Goal: Task Accomplishment & Management: Use online tool/utility

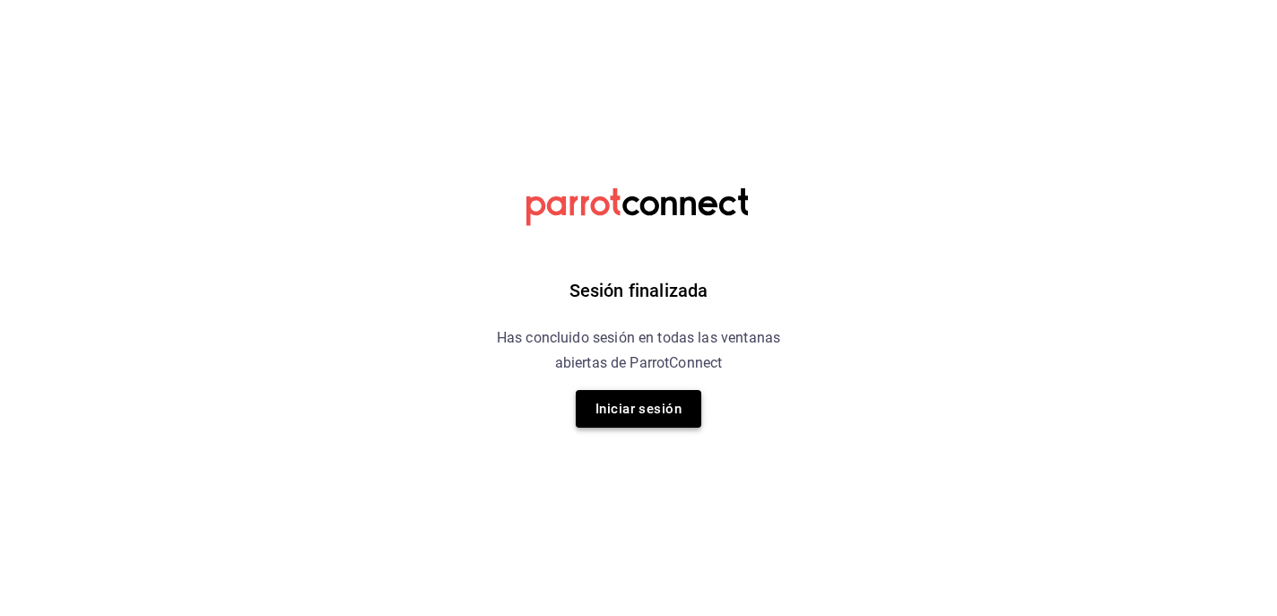
click at [645, 407] on button "Iniciar sesión" at bounding box center [639, 409] width 126 height 38
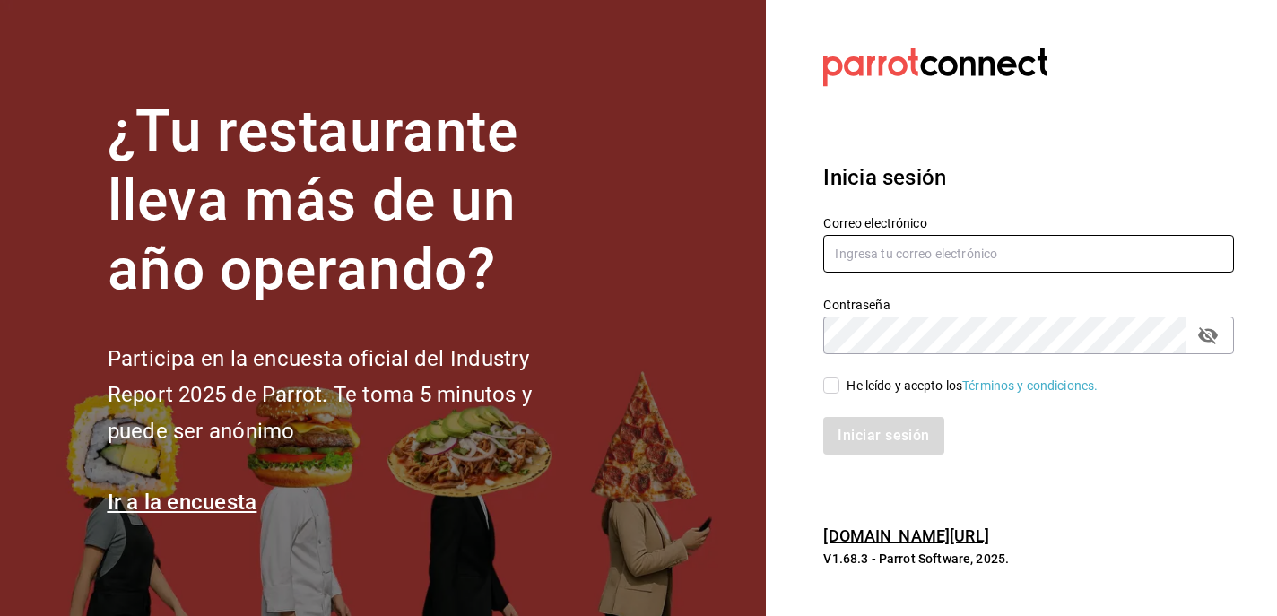
type input "[EMAIL_ADDRESS][DOMAIN_NAME]"
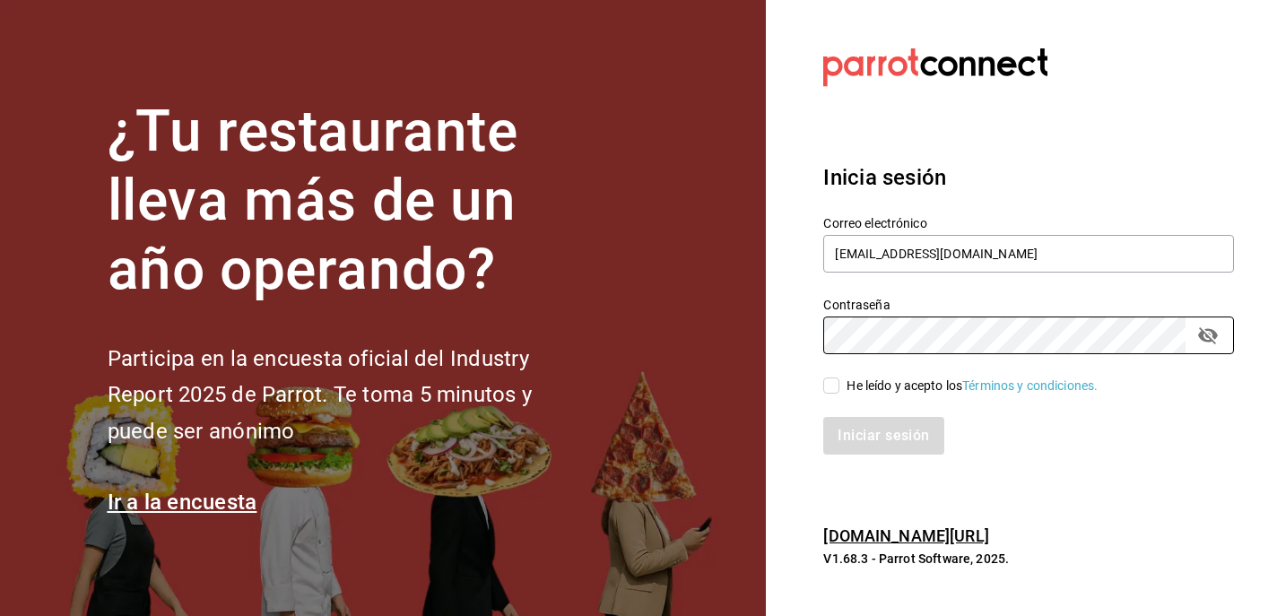
click at [827, 388] on input "He leído y acepto los Términos y condiciones." at bounding box center [831, 386] width 16 height 16
checkbox input "true"
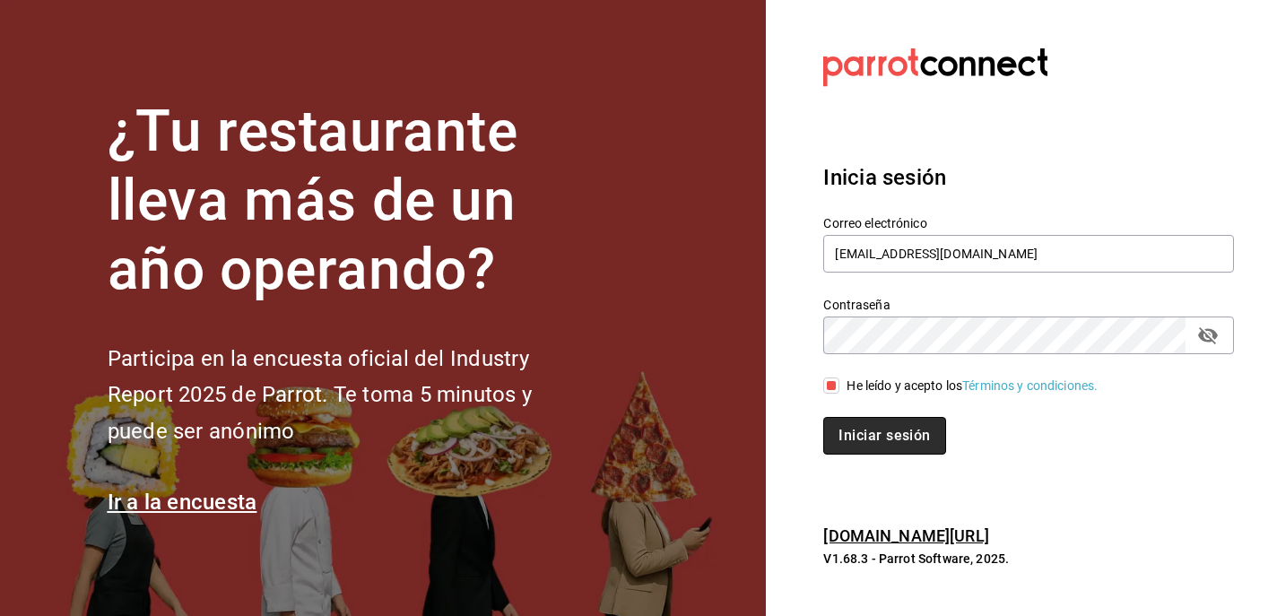
click at [882, 424] on button "Iniciar sesión" at bounding box center [884, 436] width 122 height 38
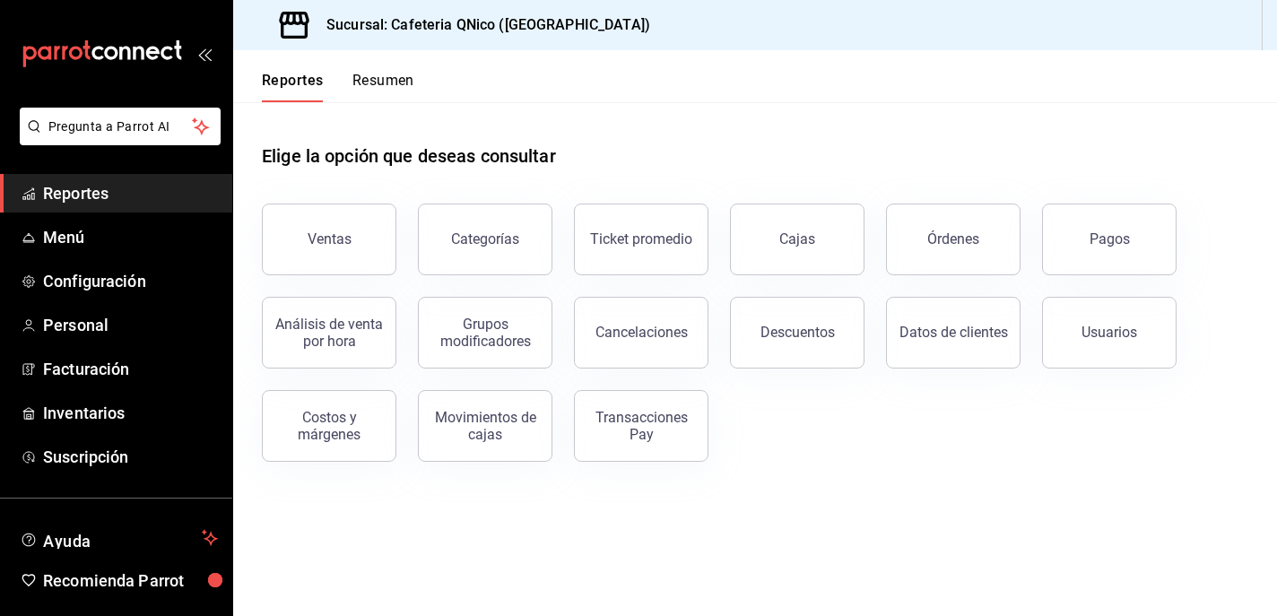
click at [376, 21] on h3 "Sucursal: Cafeteria QNico (Puebla)" at bounding box center [481, 25] width 338 height 22
click at [508, 29] on h3 "Sucursal: Cafeteria QNico (Puebla)" at bounding box center [481, 25] width 338 height 22
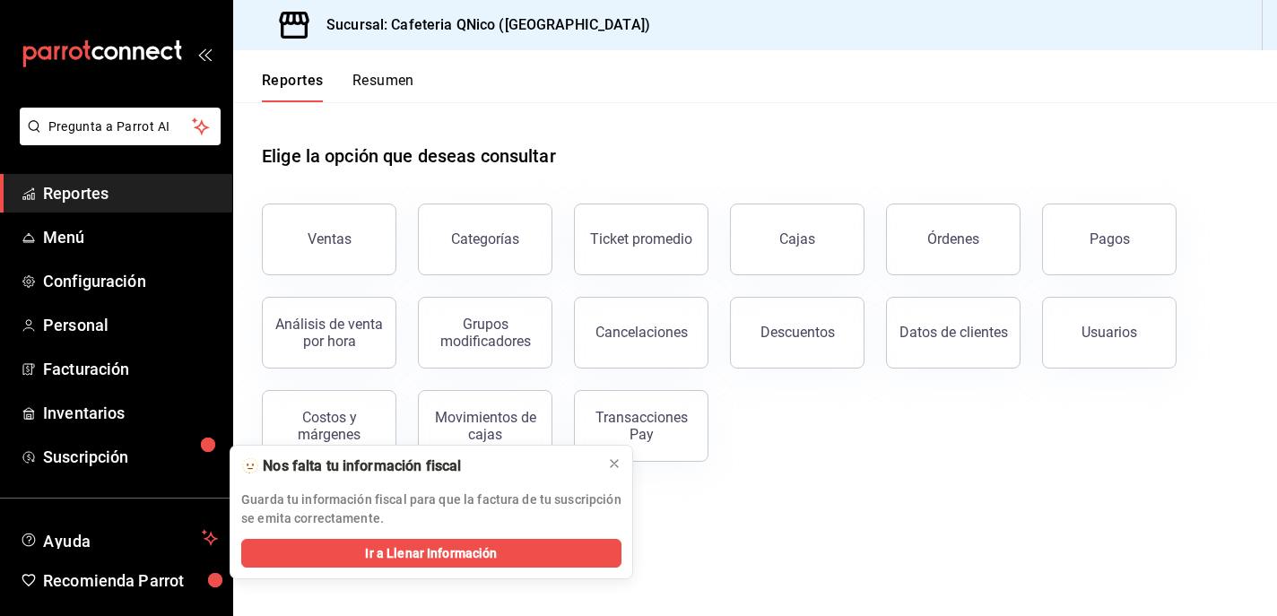
click at [404, 74] on button "Resumen" at bounding box center [383, 87] width 62 height 30
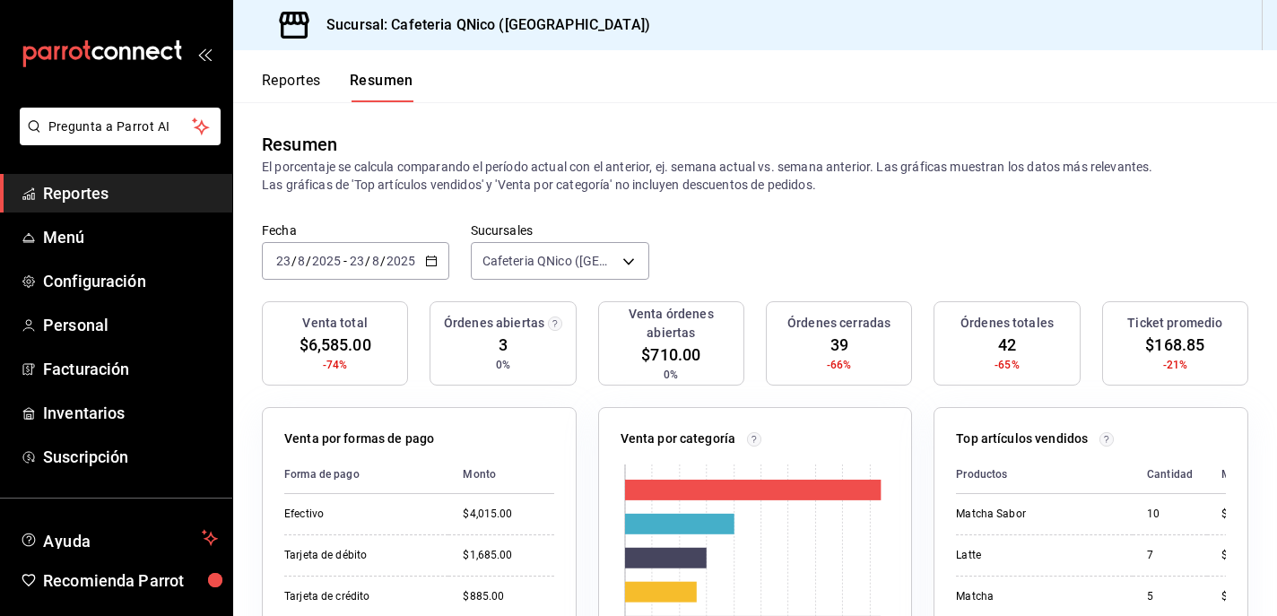
click at [301, 78] on button "Reportes" at bounding box center [291, 87] width 59 height 30
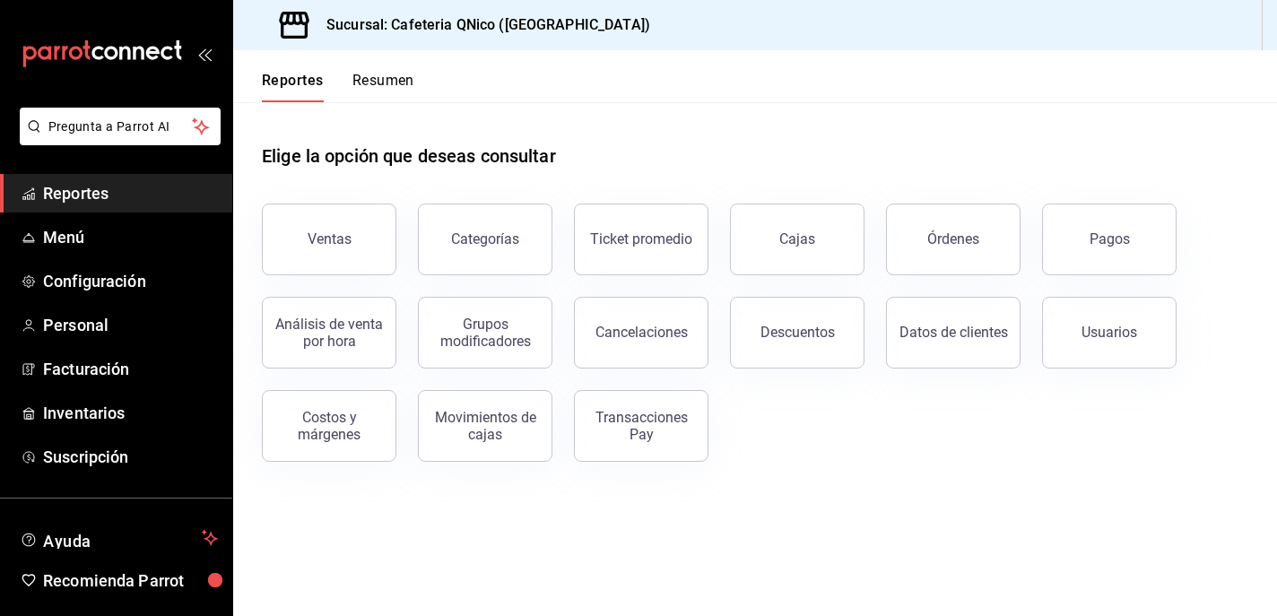
click at [91, 196] on span "Reportes" at bounding box center [130, 193] width 175 height 24
click at [445, 22] on h3 "Sucursal: Cafeteria QNico (Puebla)" at bounding box center [481, 25] width 338 height 22
click at [204, 52] on icon "open_drawer_menu" at bounding box center [204, 54] width 14 height 14
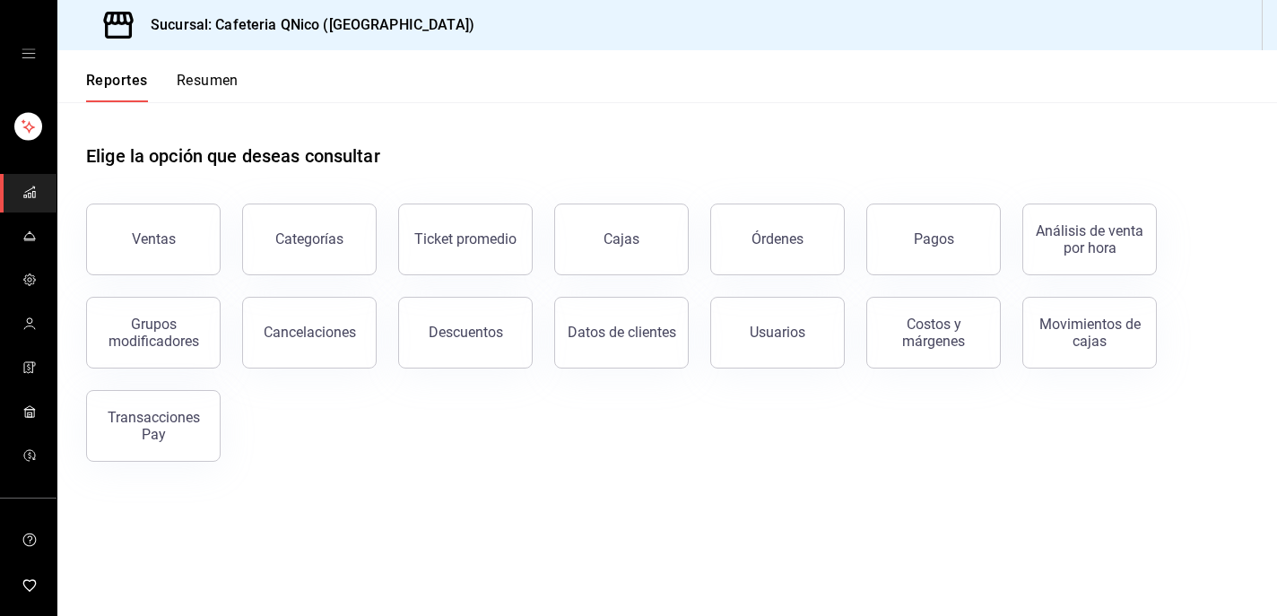
click at [208, 75] on button "Resumen" at bounding box center [208, 87] width 62 height 30
